Goal: Task Accomplishment & Management: Use online tool/utility

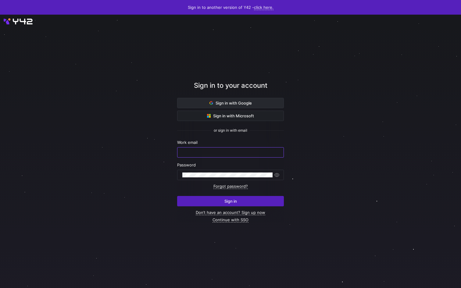
click at [257, 106] on span at bounding box center [231, 103] width 106 height 10
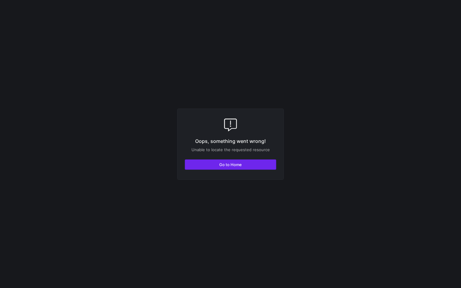
click at [241, 164] on span "Go to Home" at bounding box center [230, 164] width 23 height 5
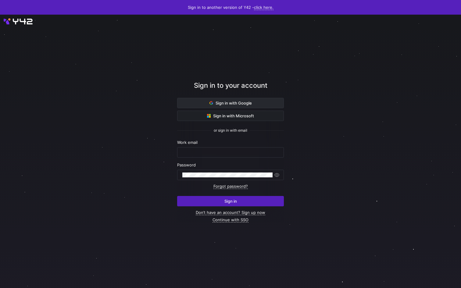
click at [228, 106] on span at bounding box center [231, 103] width 106 height 10
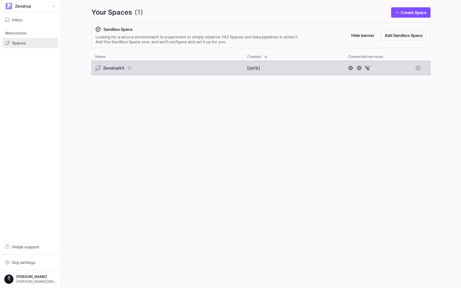
click at [195, 67] on div "ZendropV3" at bounding box center [168, 68] width 152 height 15
click at [194, 69] on div "ZendropV3" at bounding box center [168, 68] width 152 height 15
click at [159, 72] on div "ZendropV3" at bounding box center [168, 68] width 152 height 15
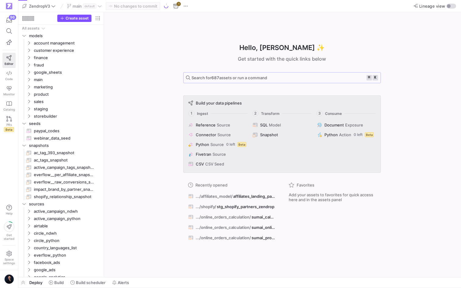
click at [244, 75] on span "Search for 687 assets or run a command ⌘ k" at bounding box center [282, 77] width 192 height 5
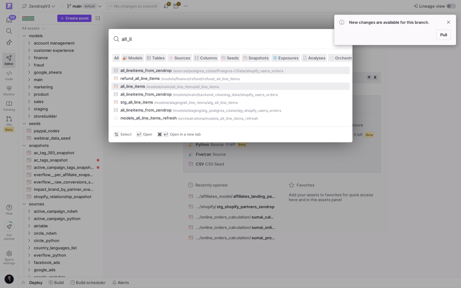
type input "all_li"
click at [128, 88] on div "all_line_items" at bounding box center [133, 86] width 25 height 5
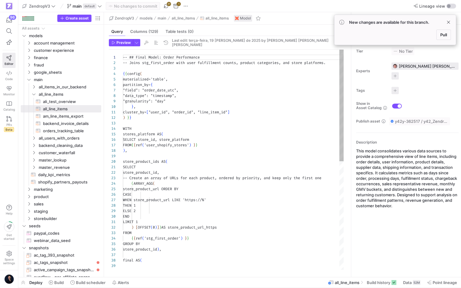
scroll to position [55, 0]
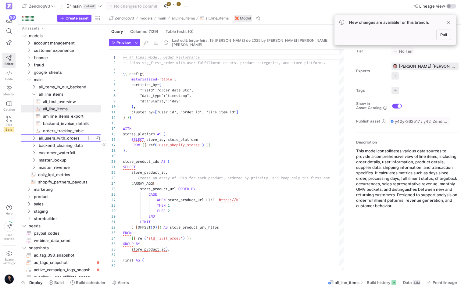
click at [57, 137] on span "all_users_with_orders" at bounding box center [62, 138] width 47 height 7
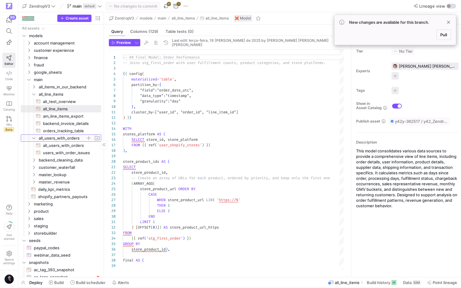
click at [55, 137] on span "all_users_with_orders" at bounding box center [62, 138] width 47 height 7
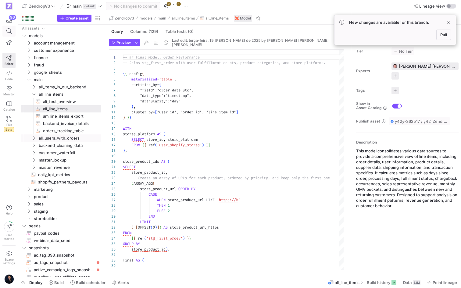
click at [7, 32] on icon at bounding box center [8, 30] width 5 height 5
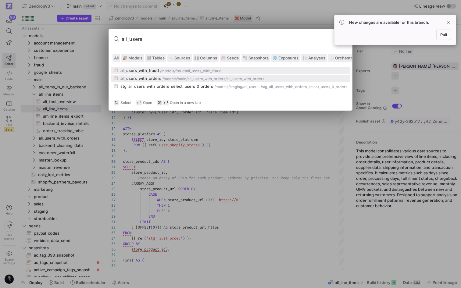
type input "all_users"
click at [145, 77] on div "all_users_with_orders" at bounding box center [141, 78] width 41 height 5
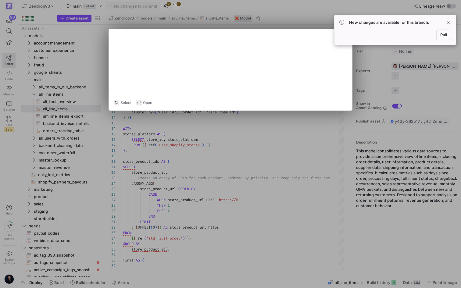
type textarea "{{ config( materialized='table', partition_by={ "field": "sign_up_date_utc", "d…"
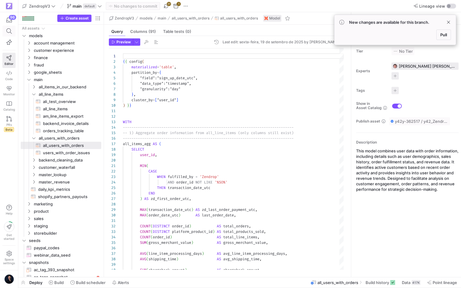
click at [10, 31] on icon at bounding box center [8, 30] width 5 height 5
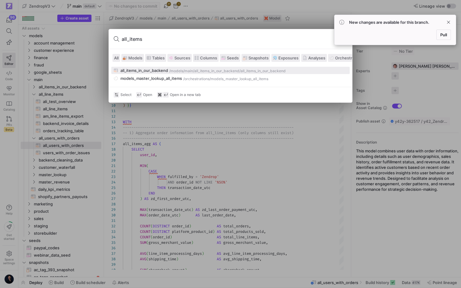
type input "all_items"
click at [148, 69] on div "all_items_in_our_backend" at bounding box center [145, 70] width 48 height 5
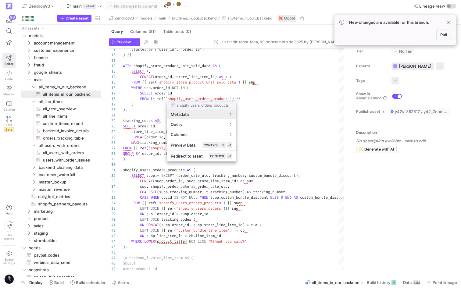
click at [209, 189] on div at bounding box center [230, 144] width 461 height 288
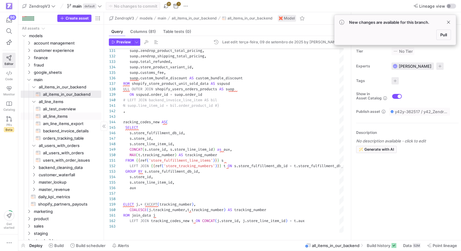
click at [72, 115] on span "all_line_items​​​​​​​​​​" at bounding box center [68, 116] width 51 height 7
type textarea "-- ## Final Model: Order Performance -- Joins stg_first_order with user fulfill…"
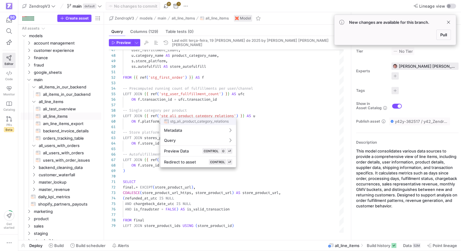
click at [244, 106] on div at bounding box center [230, 125] width 461 height 251
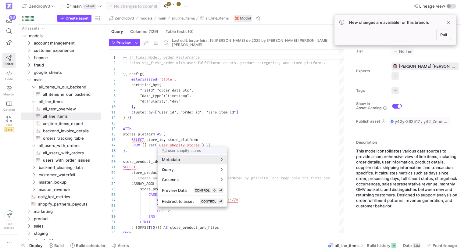
click at [245, 113] on div at bounding box center [230, 125] width 461 height 251
click at [217, 135] on div at bounding box center [230, 125] width 461 height 251
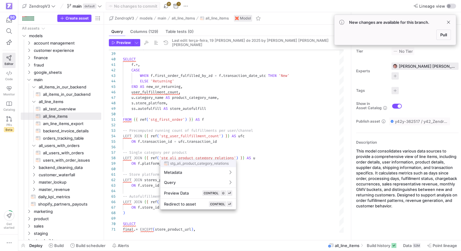
click at [263, 127] on div at bounding box center [230, 125] width 461 height 251
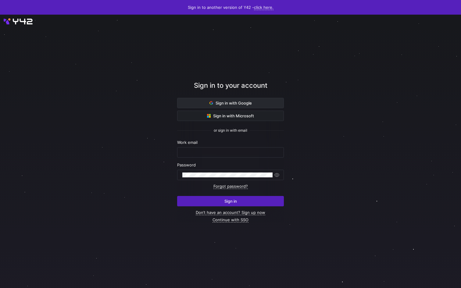
click at [203, 101] on span at bounding box center [231, 103] width 106 height 10
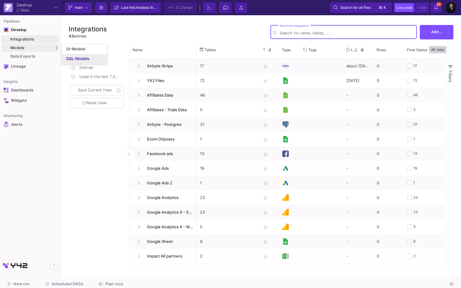
click at [72, 55] on link "SQL-Models" at bounding box center [84, 59] width 45 height 10
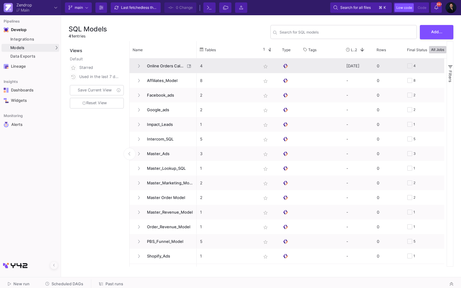
click at [173, 66] on span "Online Orders Calculation" at bounding box center [164, 66] width 42 height 14
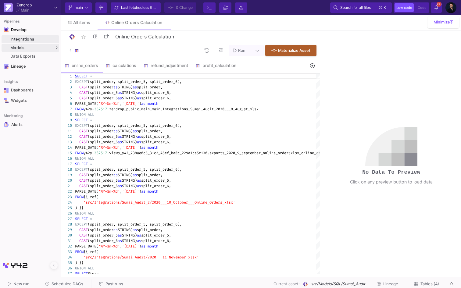
click at [29, 41] on div "Integrations" at bounding box center [33, 39] width 47 height 5
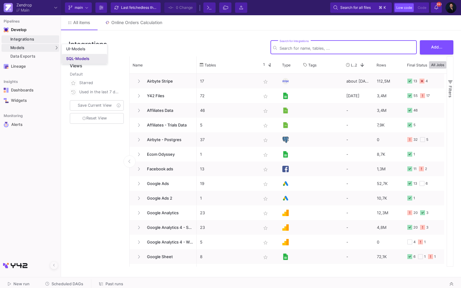
click at [73, 56] on div "SQL-Models" at bounding box center [77, 58] width 23 height 5
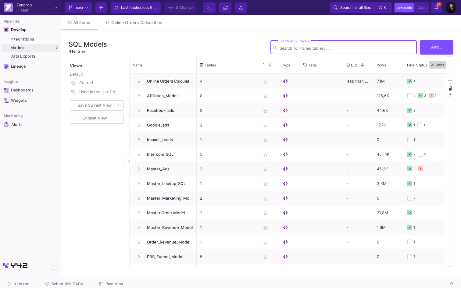
click at [332, 47] on input "Search for SQL models" at bounding box center [347, 48] width 135 height 5
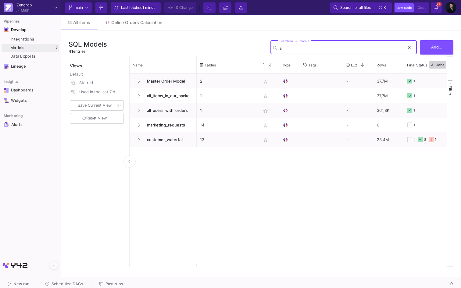
click at [299, 50] on input "all" at bounding box center [342, 48] width 125 height 5
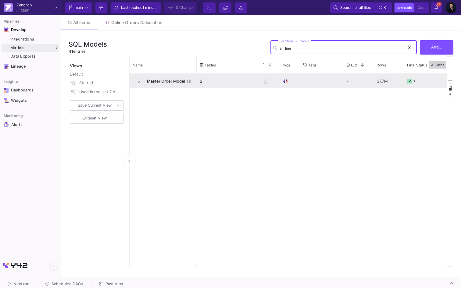
type input "all_line"
click at [167, 81] on span "Master Order Model" at bounding box center [164, 81] width 42 height 14
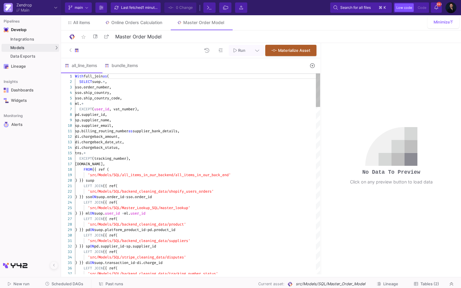
click at [104, 115] on div "3 4 5 6 7 8 9 10 11 12 13 14 15 16 17 18 19 20 21 22 23 24 25 26 27 28 29 30 31…" at bounding box center [190, 174] width 259 height 201
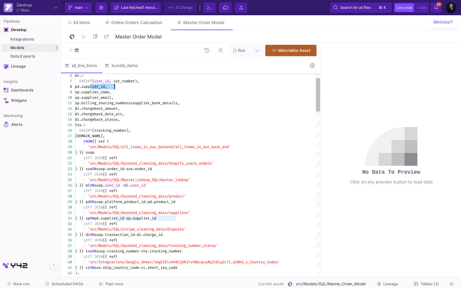
click at [146, 218] on span "sp.supplier_id" at bounding box center [141, 218] width 30 height 5
type textarea "LEFT JOIN {{ ref( 'src/Models/SQL/backend_cleaning_data/shopify_users_orders' )…"
click at [150, 202] on div "6 7 8 9 10 11 12 13 14 15 16 17 18 19 20 21 22 23 24 25 26 27 28 29 30 31 32 33…" at bounding box center [190, 174] width 259 height 201
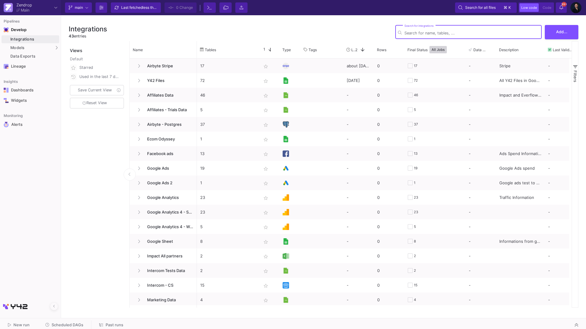
click at [571, 8] on img at bounding box center [575, 7] width 11 height 11
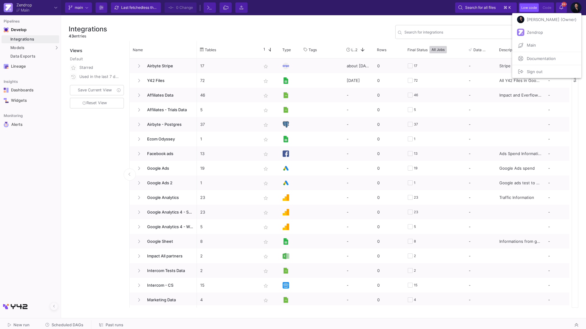
click at [542, 70] on span "Sign out" at bounding box center [533, 71] width 18 height 9
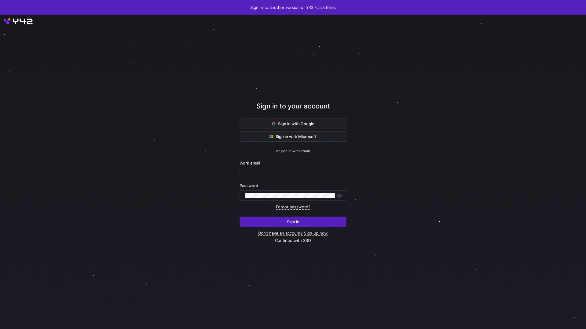
click at [324, 17] on div at bounding box center [292, 172] width 619 height 383
click at [323, 11] on div "Sign in to another version of Y42 - click here." at bounding box center [293, 7] width 586 height 15
click at [329, 7] on link "click here." at bounding box center [326, 7] width 20 height 5
click at [292, 127] on div at bounding box center [293, 164] width 586 height 329
click at [291, 126] on span at bounding box center [293, 124] width 106 height 10
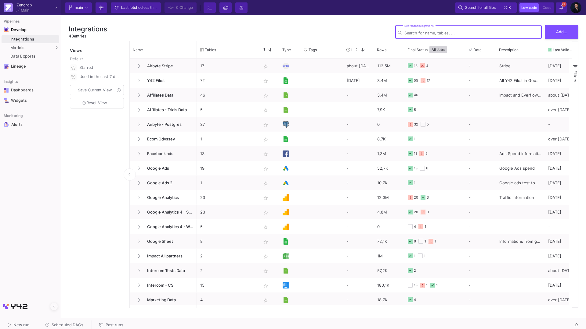
click at [575, 7] on img at bounding box center [575, 7] width 11 height 11
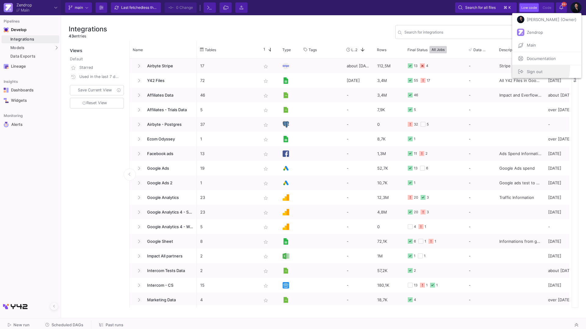
click at [542, 67] on span "Sign out" at bounding box center [533, 71] width 18 height 9
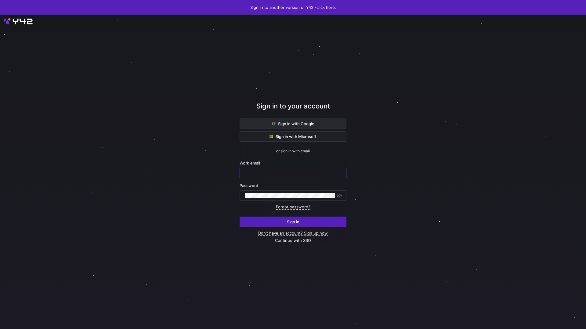
click at [274, 122] on icon at bounding box center [273, 123] width 3 height 2
click at [257, 125] on span at bounding box center [293, 124] width 106 height 10
click at [258, 122] on span at bounding box center [293, 124] width 106 height 10
drag, startPoint x: 213, startPoint y: 175, endPoint x: 218, endPoint y: 176, distance: 5.8
click at [212, 175] on div at bounding box center [292, 172] width 527 height 283
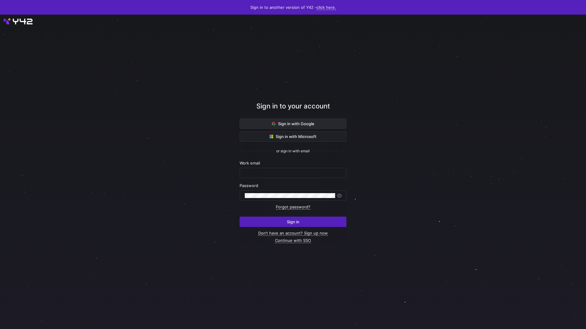
click at [268, 119] on span at bounding box center [293, 124] width 106 height 10
click at [258, 125] on span at bounding box center [293, 124] width 106 height 10
click at [222, 110] on div at bounding box center [292, 172] width 527 height 283
click at [244, 121] on span at bounding box center [293, 124] width 106 height 10
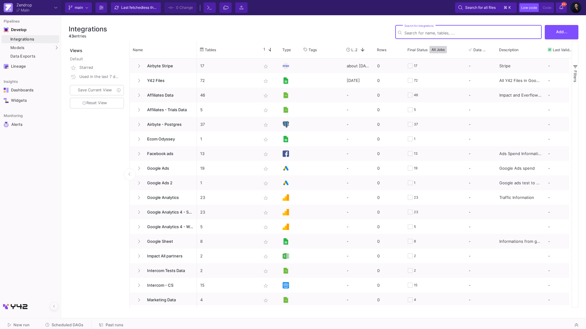
click at [577, 6] on img at bounding box center [575, 7] width 11 height 11
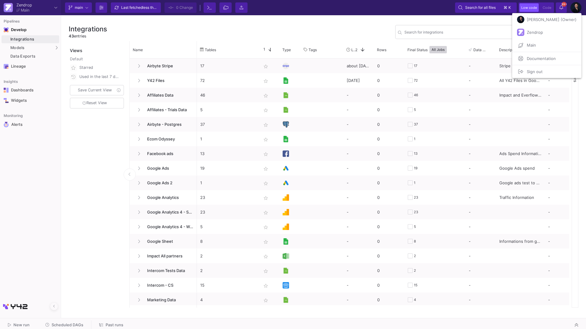
click at [540, 68] on span "Sign out" at bounding box center [533, 71] width 18 height 9
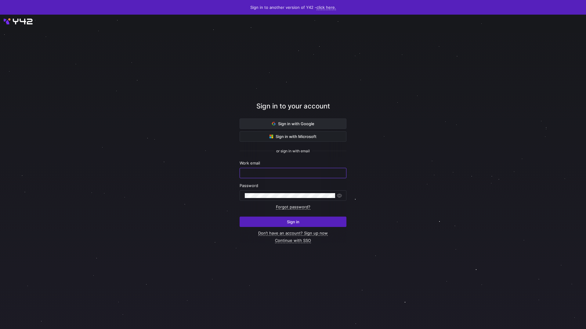
click at [313, 125] on span "Sign in with Google" at bounding box center [293, 123] width 42 height 5
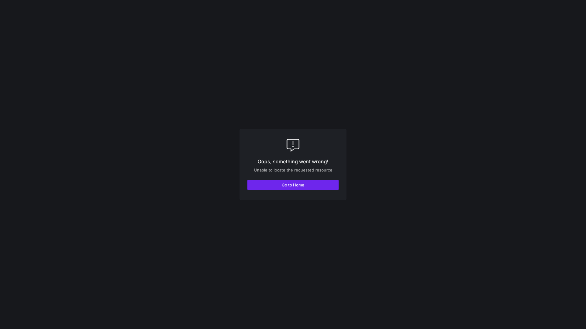
click at [304, 184] on span "Go to Home" at bounding box center [293, 185] width 23 height 5
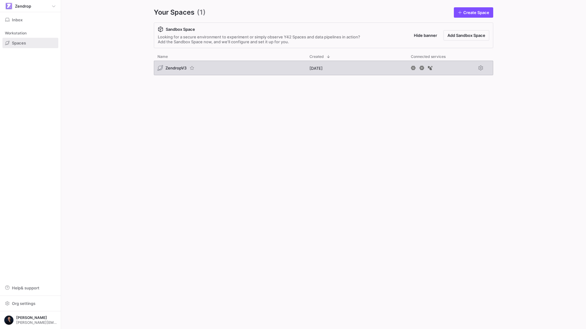
click at [221, 64] on div "ZendropV3" at bounding box center [230, 68] width 152 height 15
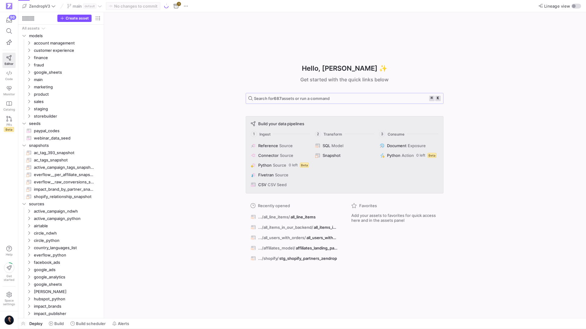
click at [294, 96] on span "Search for 687 assets or run a command" at bounding box center [292, 98] width 76 height 5
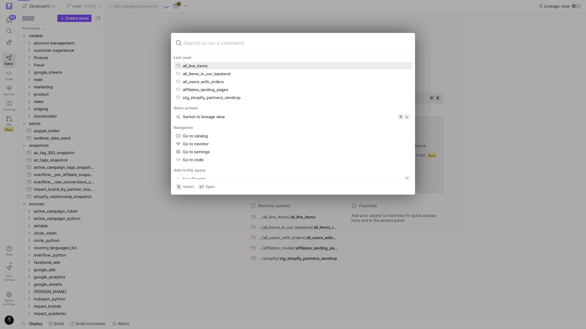
click at [243, 67] on div "all_line_items" at bounding box center [293, 65] width 234 height 5
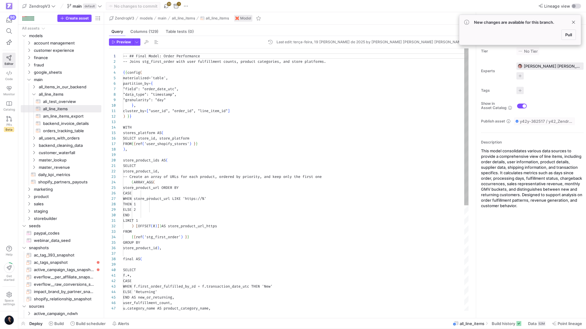
scroll to position [55, 0]
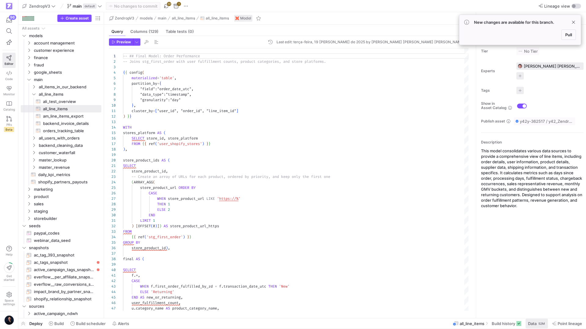
click at [537, 325] on span "Data 52M" at bounding box center [536, 324] width 17 height 5
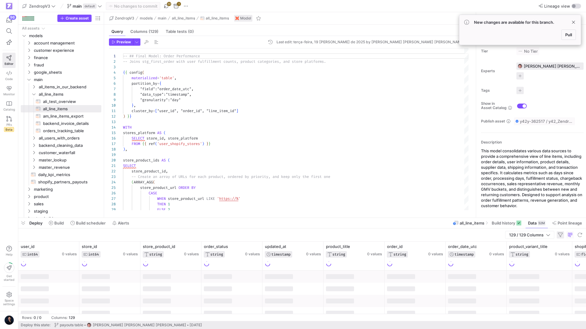
click at [557, 234] on span "button" at bounding box center [559, 235] width 7 height 7
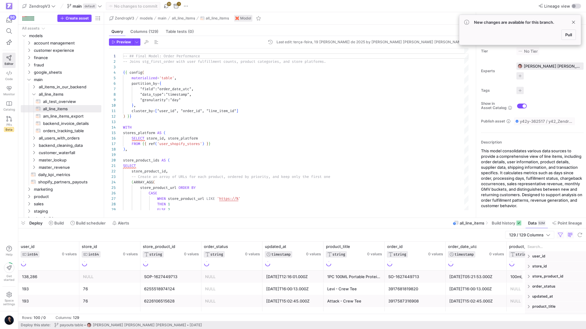
click at [540, 249] on input "Filter Columns Input" at bounding box center [555, 247] width 56 height 12
click at [469, 225] on span "all_line_items" at bounding box center [471, 223] width 25 height 5
click at [502, 222] on span "Build history" at bounding box center [502, 223] width 23 height 5
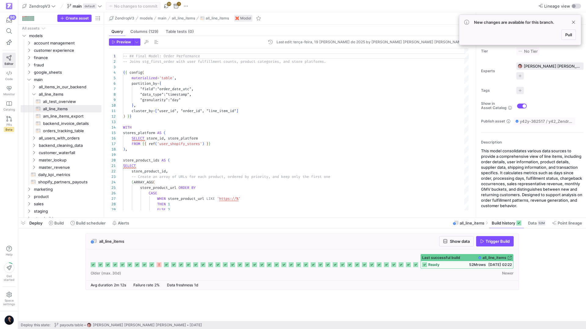
click at [453, 258] on span "Last successful build" at bounding box center [441, 258] width 38 height 4
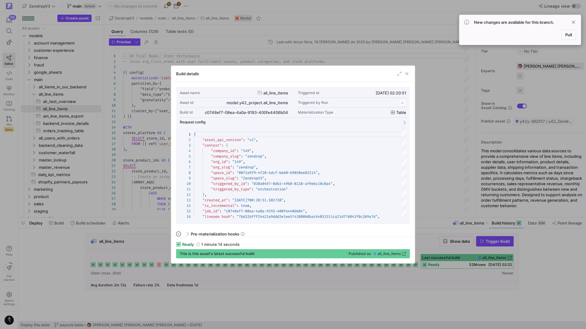
scroll to position [55, 0]
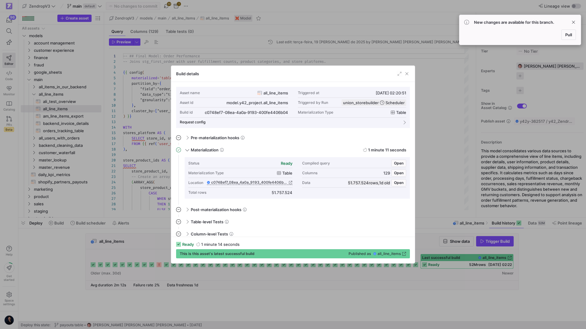
click at [393, 254] on span "all_line_items" at bounding box center [388, 254] width 23 height 4
